Goal: Transaction & Acquisition: Purchase product/service

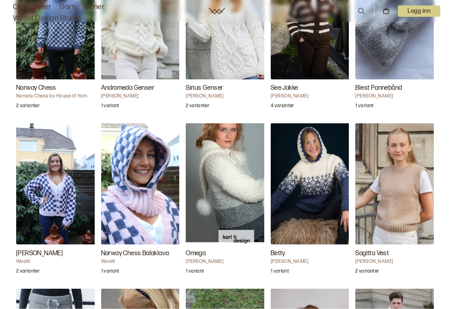
scroll to position [907, 0]
click at [321, 164] on img "Betty" at bounding box center [311, 183] width 81 height 121
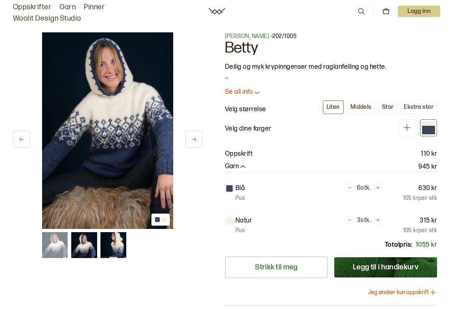
click at [100, 160] on img at bounding box center [107, 130] width 131 height 197
click at [185, 139] on button at bounding box center [193, 139] width 17 height 17
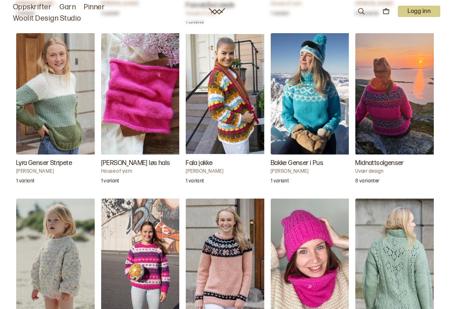
scroll to position [1344, 0]
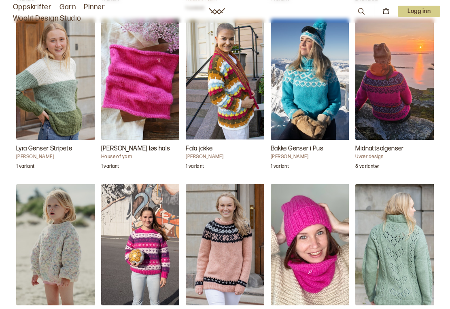
click at [317, 79] on img "Bakke Genser i Pus" at bounding box center [311, 79] width 81 height 121
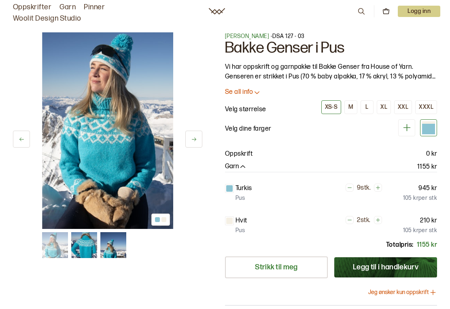
click at [89, 166] on img at bounding box center [107, 130] width 131 height 197
click at [98, 155] on img at bounding box center [107, 130] width 131 height 197
click at [185, 143] on button at bounding box center [193, 139] width 17 height 17
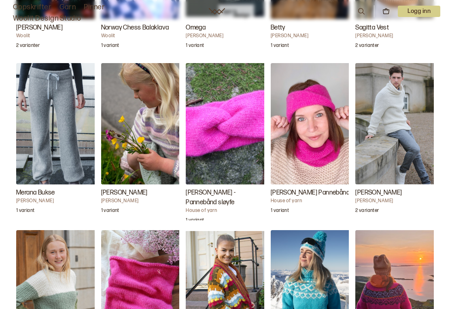
scroll to position [1125, 0]
